Goal: Find specific page/section: Find specific page/section

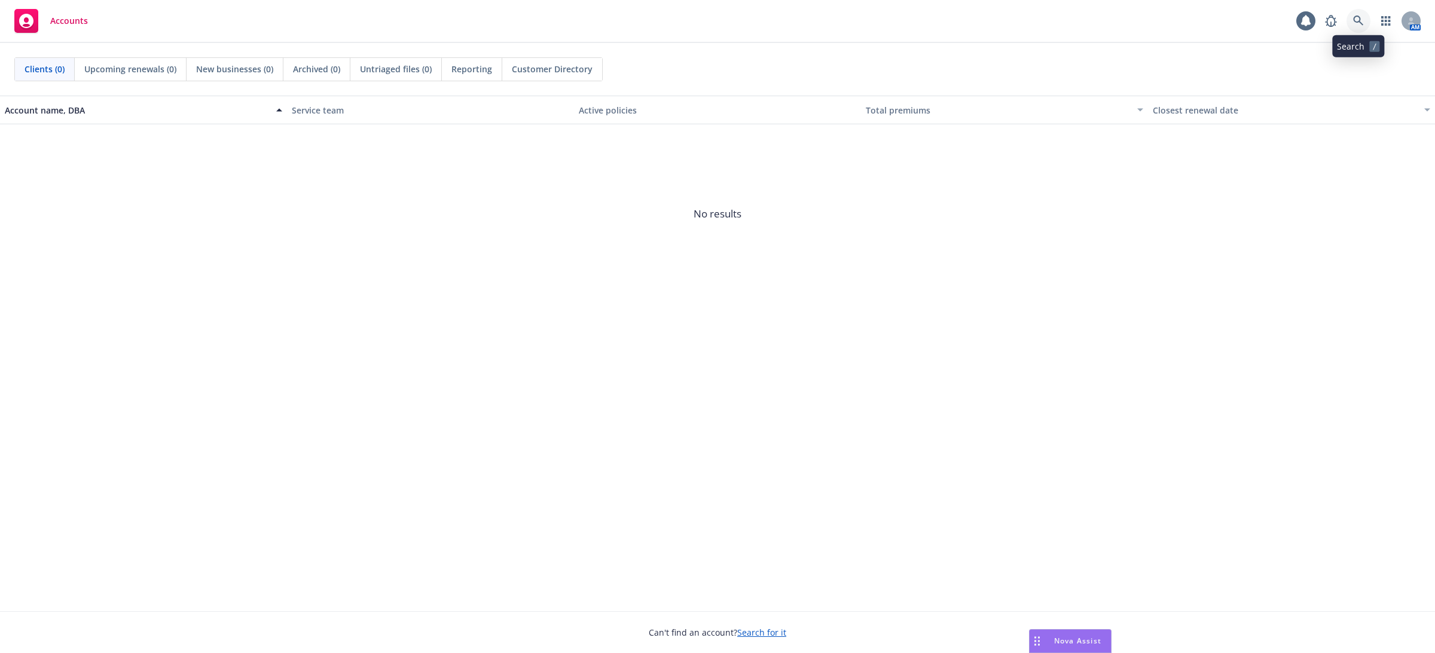
click at [1360, 30] on link at bounding box center [1358, 21] width 24 height 24
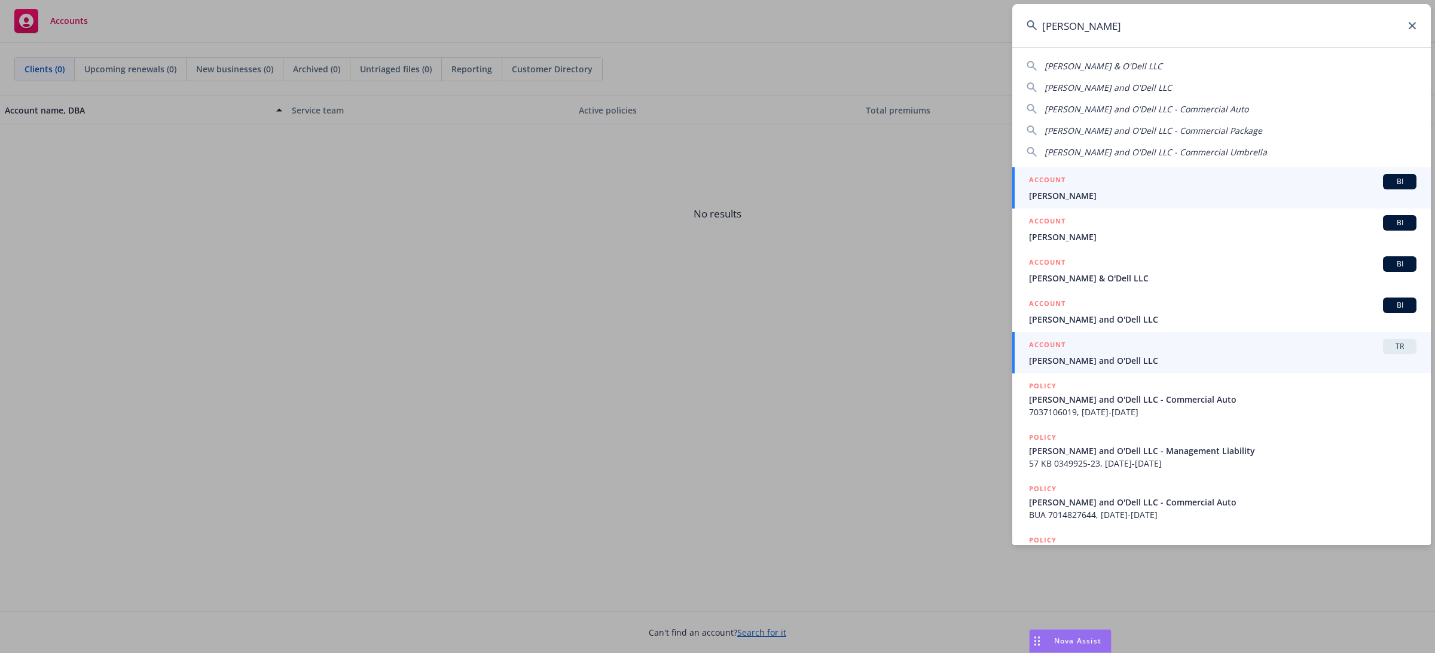
type input "[PERSON_NAME]"
click at [1093, 356] on span "[PERSON_NAME] and O'Dell LLC" at bounding box center [1222, 360] width 387 height 13
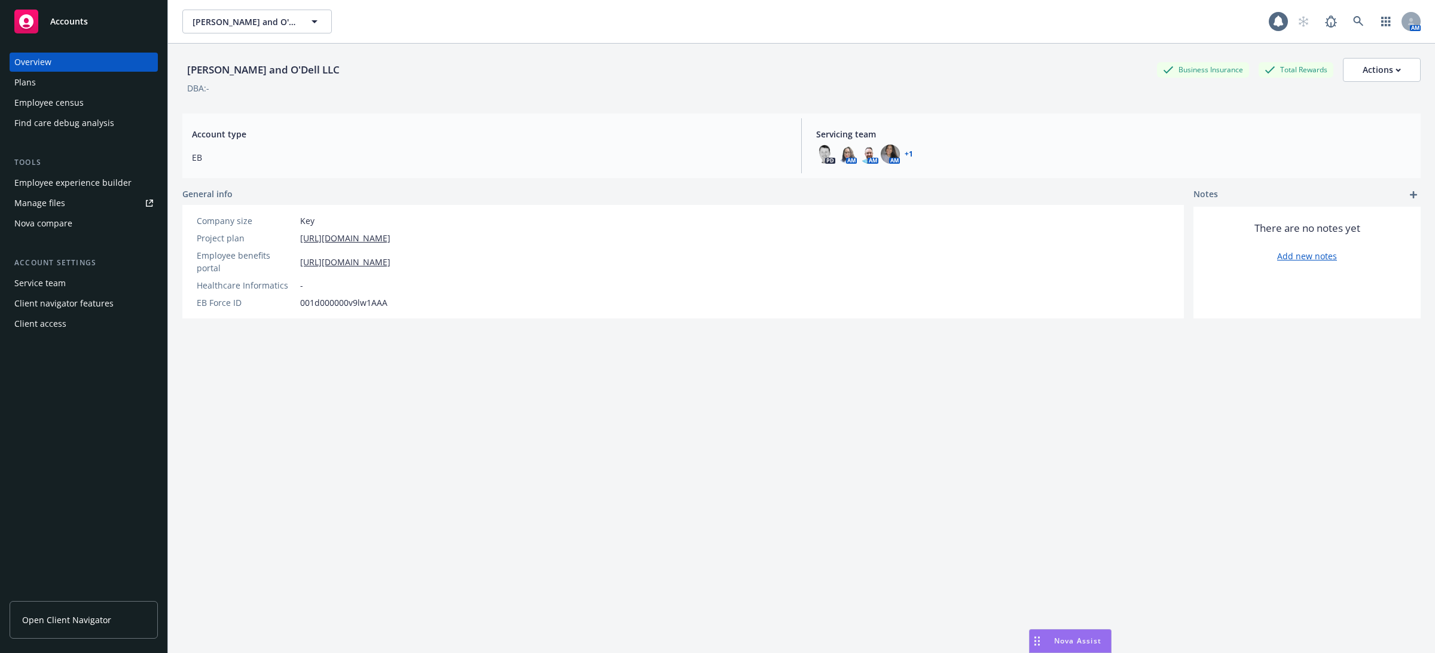
click at [112, 100] on div "Employee census" at bounding box center [83, 102] width 139 height 19
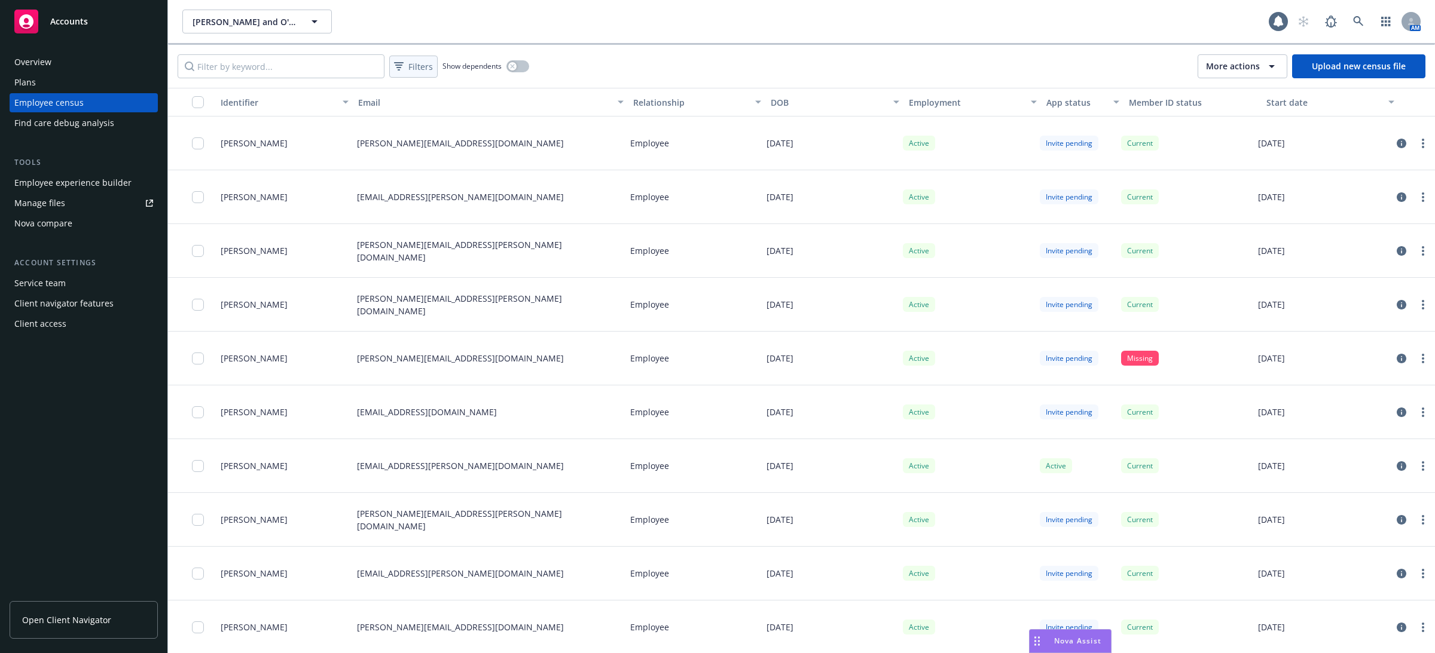
click at [423, 64] on span "Filters" at bounding box center [420, 66] width 25 height 13
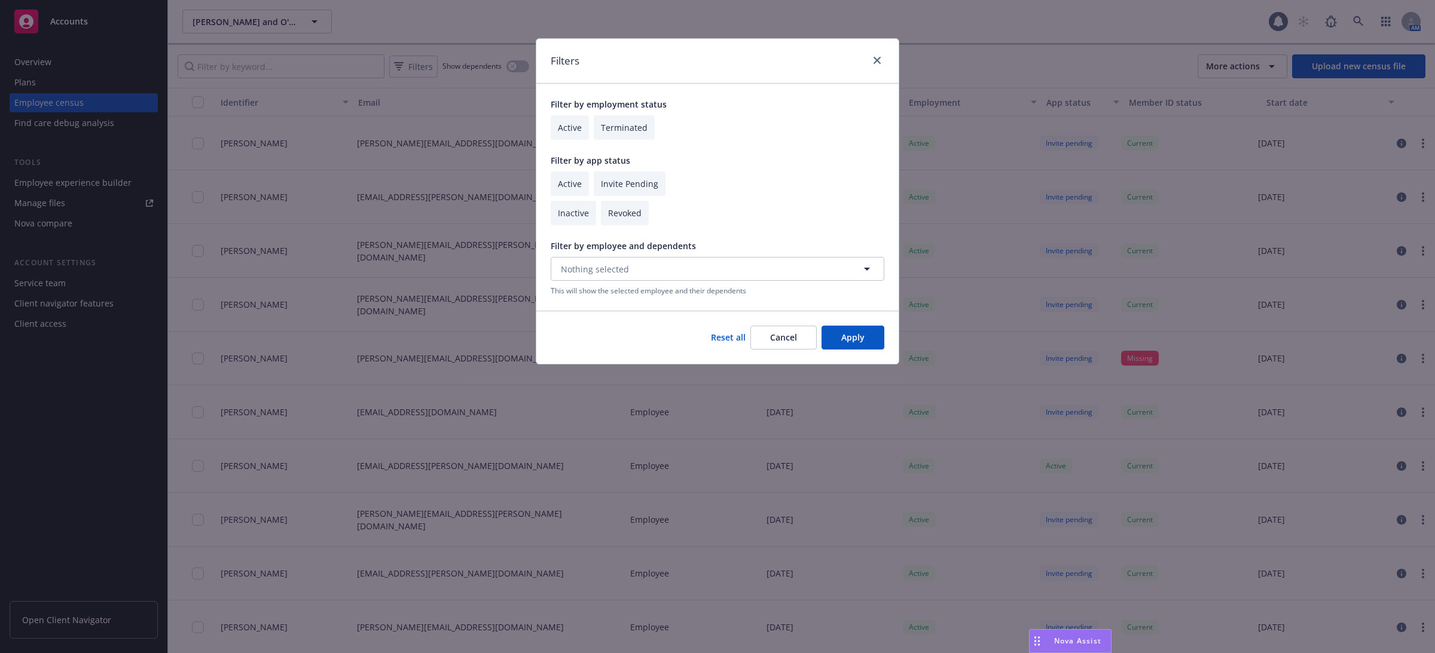
click at [573, 134] on input "checkbox" at bounding box center [570, 127] width 38 height 25
checkbox input "true"
click at [574, 185] on input "checkbox" at bounding box center [570, 184] width 38 height 25
checkbox input "true"
click at [853, 335] on button "Apply" at bounding box center [852, 338] width 63 height 24
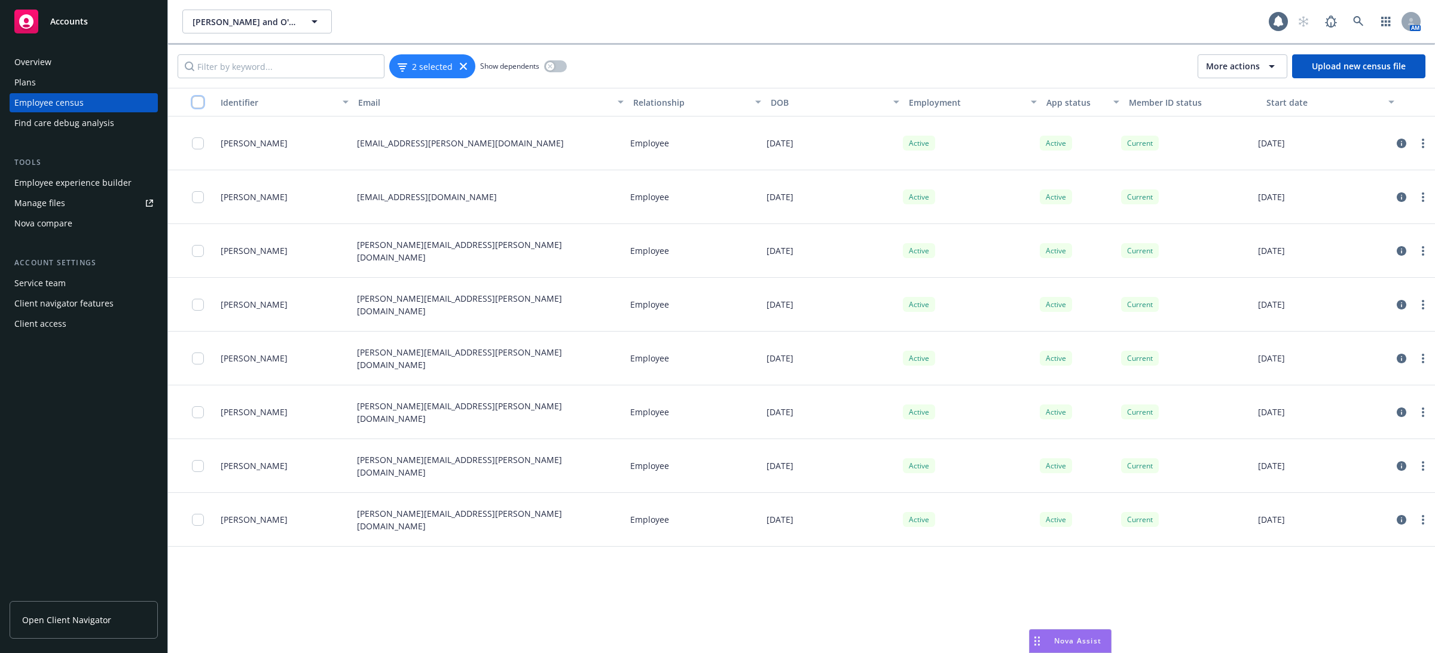
click at [194, 103] on input "checkbox" at bounding box center [198, 102] width 12 height 12
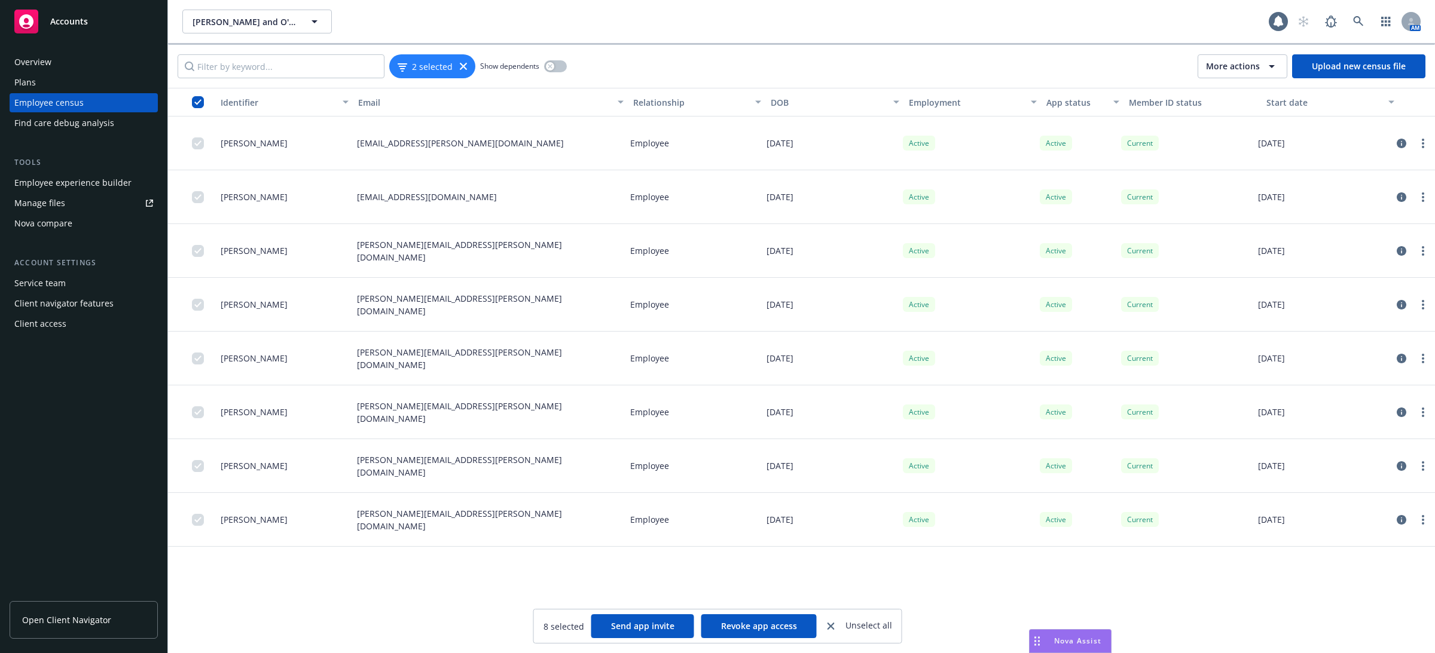
click at [80, 87] on div "Plans" at bounding box center [83, 82] width 139 height 19
